Goal: Task Accomplishment & Management: Use online tool/utility

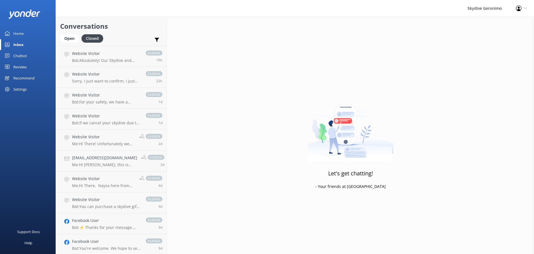
click at [70, 36] on div "Open" at bounding box center [69, 38] width 19 height 8
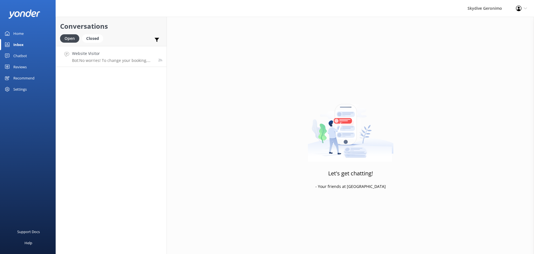
click at [136, 55] on h4 "Website Visitor" at bounding box center [113, 53] width 82 height 6
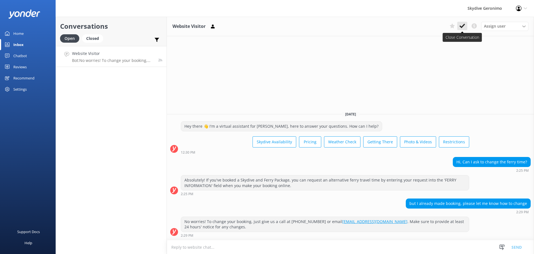
click at [459, 28] on button at bounding box center [463, 26] width 10 height 8
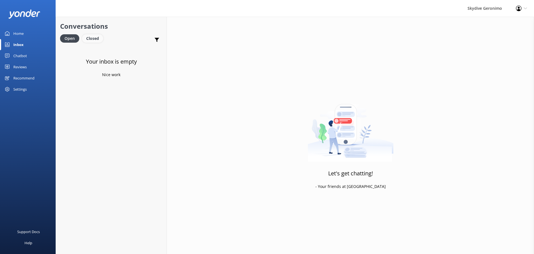
click at [94, 38] on div "Closed" at bounding box center [92, 38] width 21 height 8
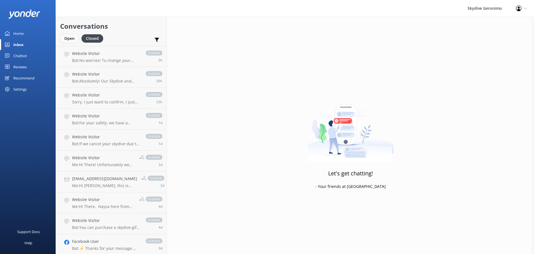
click at [72, 41] on div "Open" at bounding box center [69, 38] width 19 height 8
